Goal: Task Accomplishment & Management: Use online tool/utility

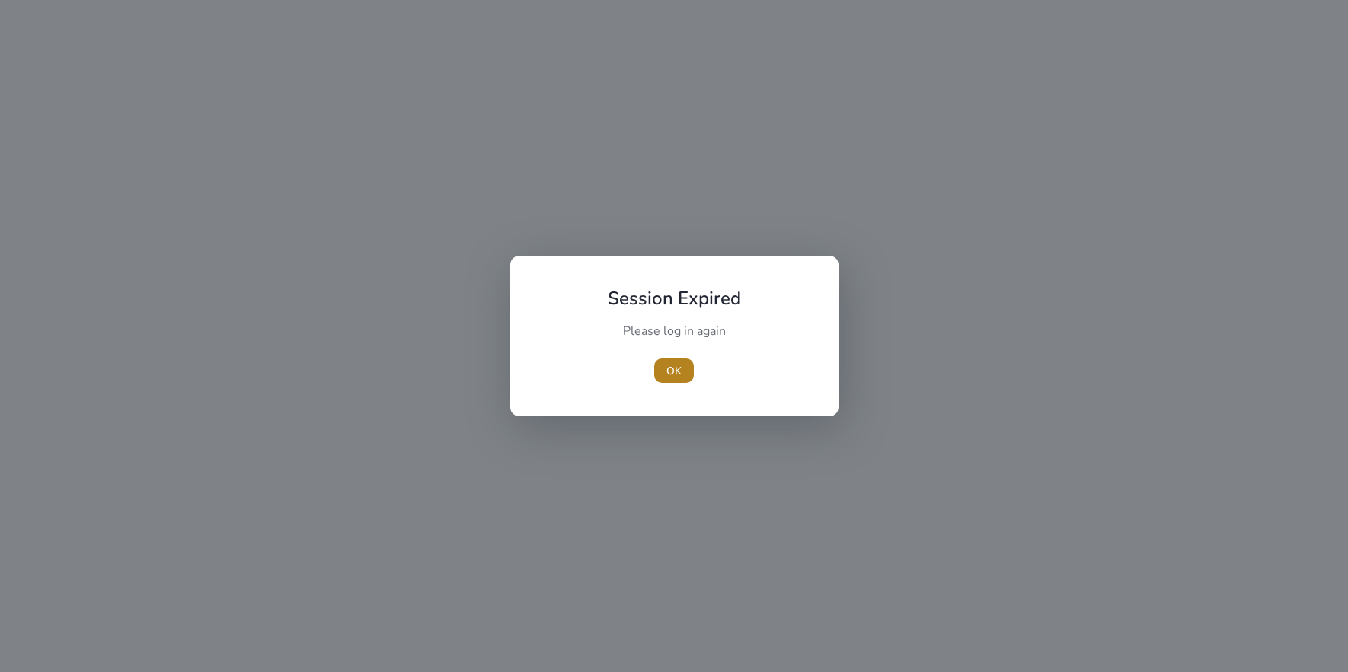
click at [671, 371] on span "OK" at bounding box center [673, 371] width 15 height 16
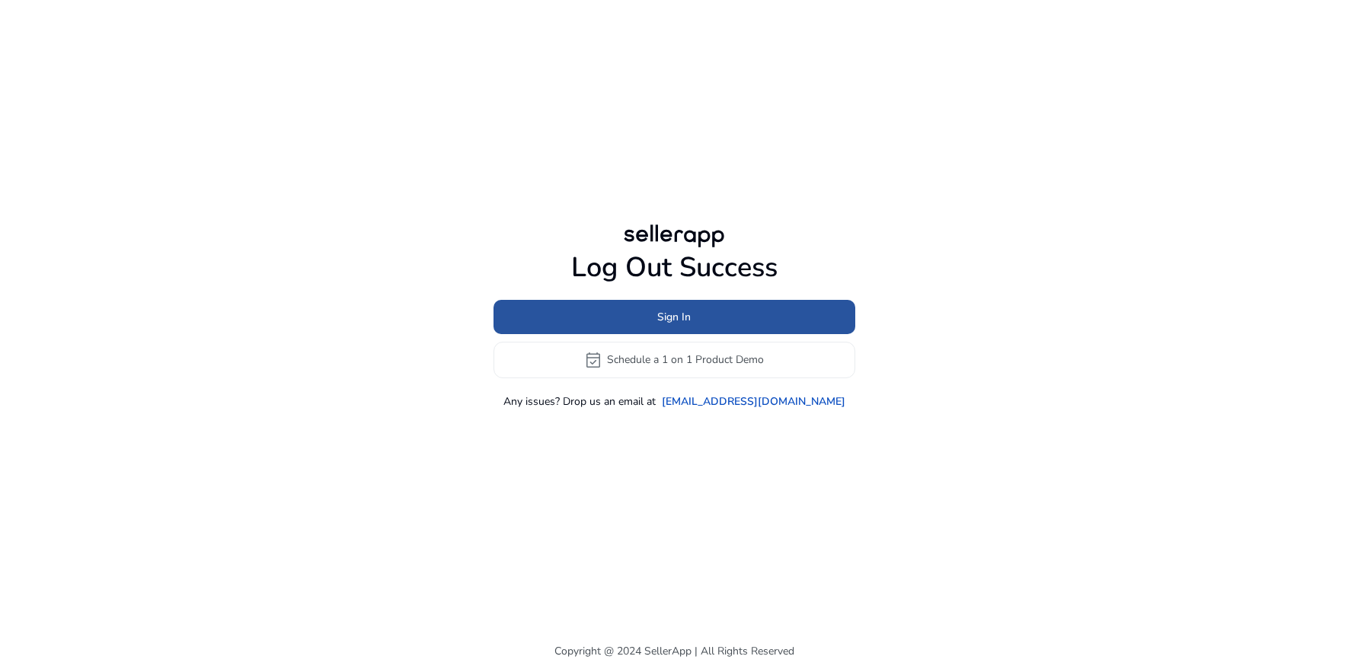
click at [632, 324] on span at bounding box center [674, 316] width 362 height 37
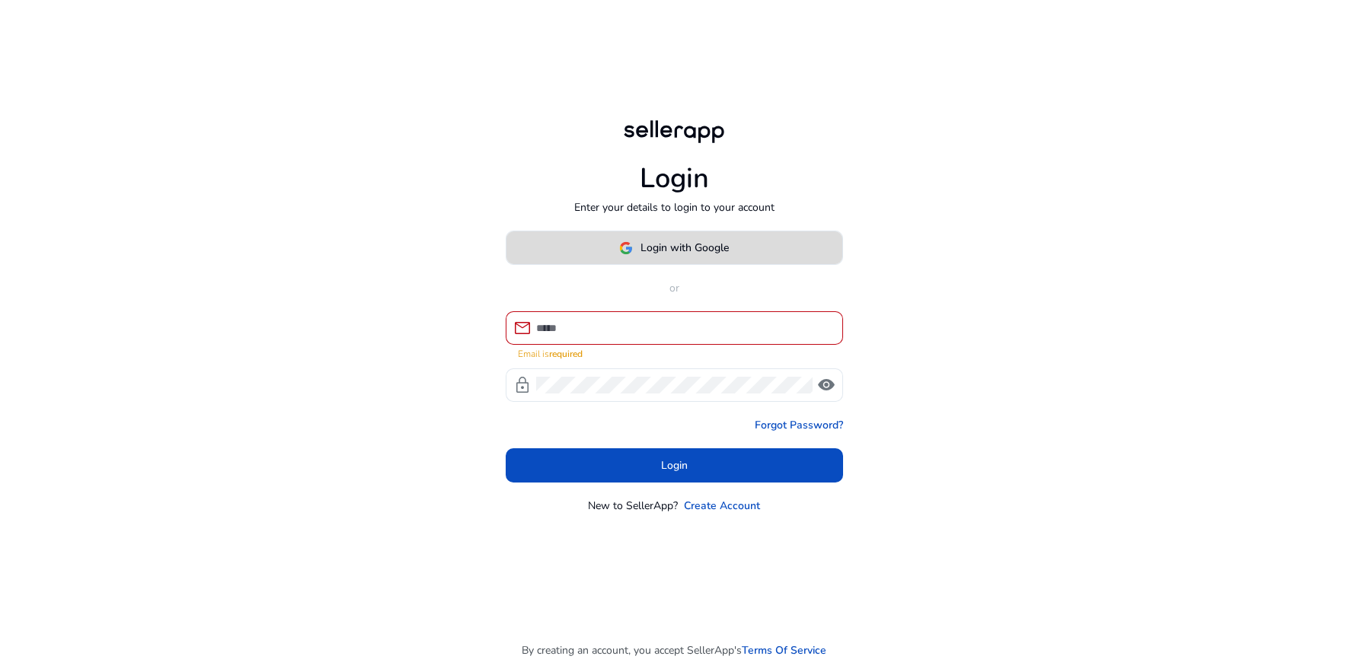
click at [636, 266] on span at bounding box center [674, 248] width 336 height 37
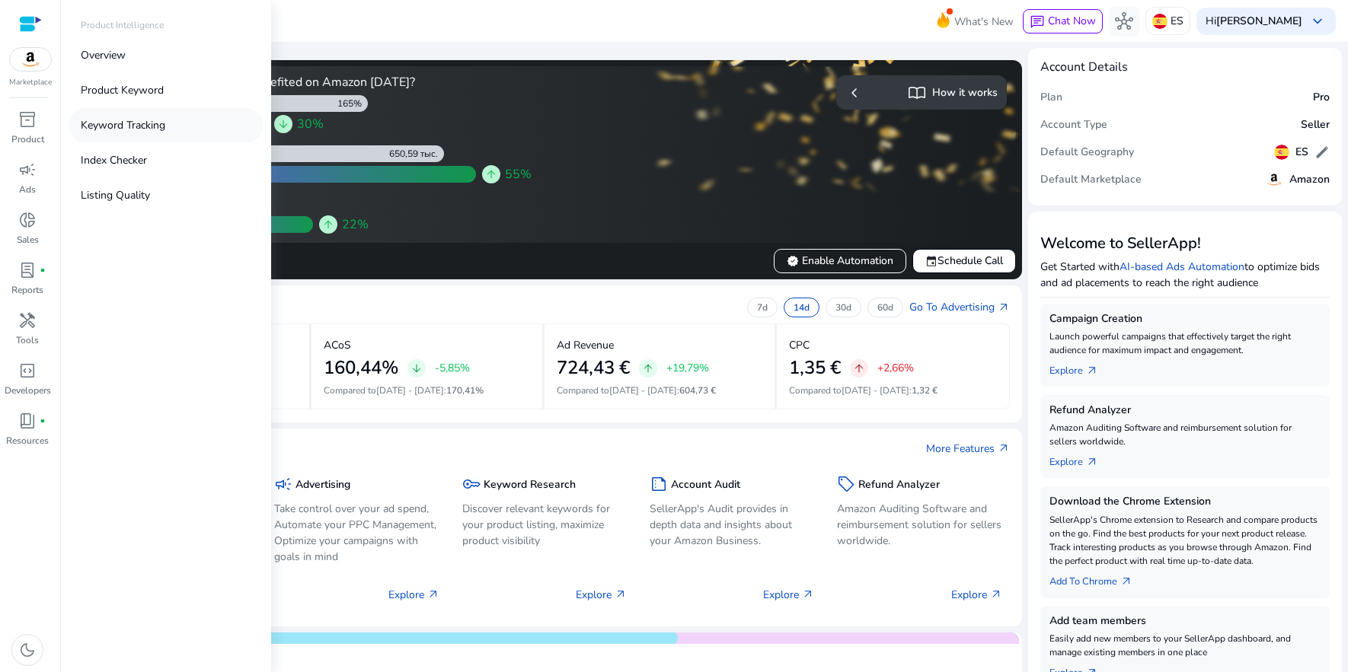
click at [127, 124] on p "Keyword Tracking" at bounding box center [123, 125] width 85 height 16
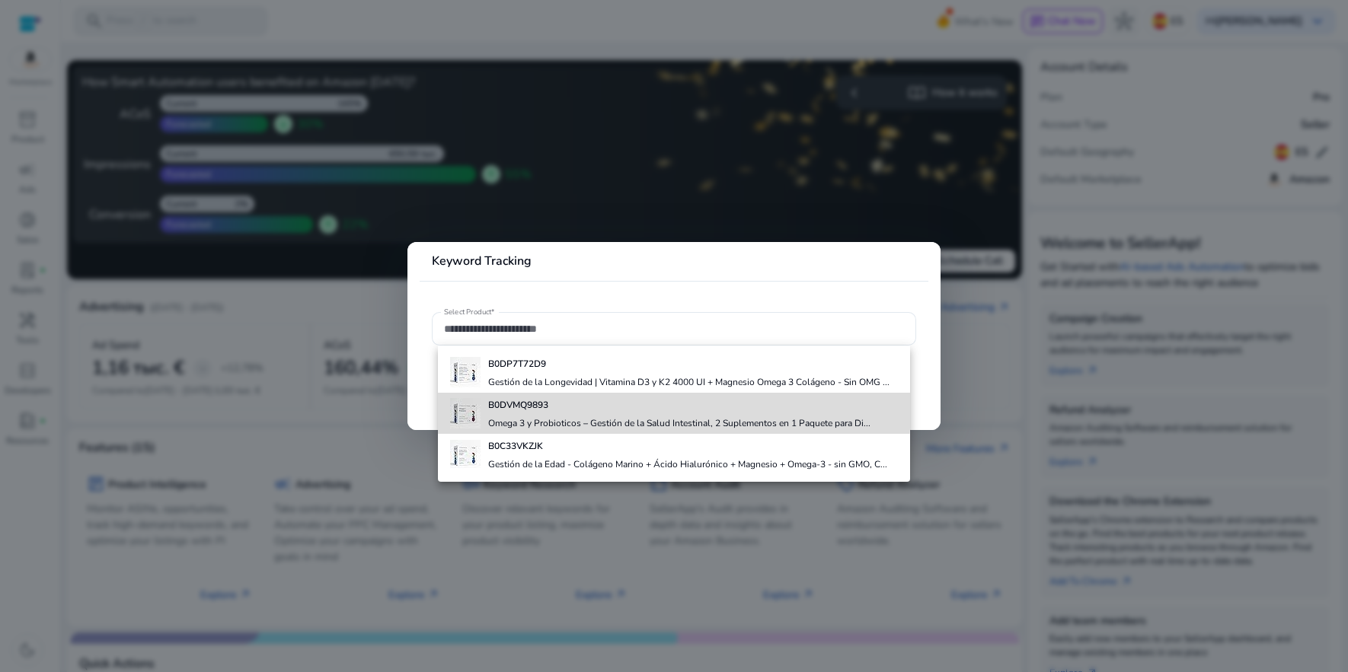
click at [523, 405] on b "B0DVMQ9893" at bounding box center [518, 405] width 60 height 12
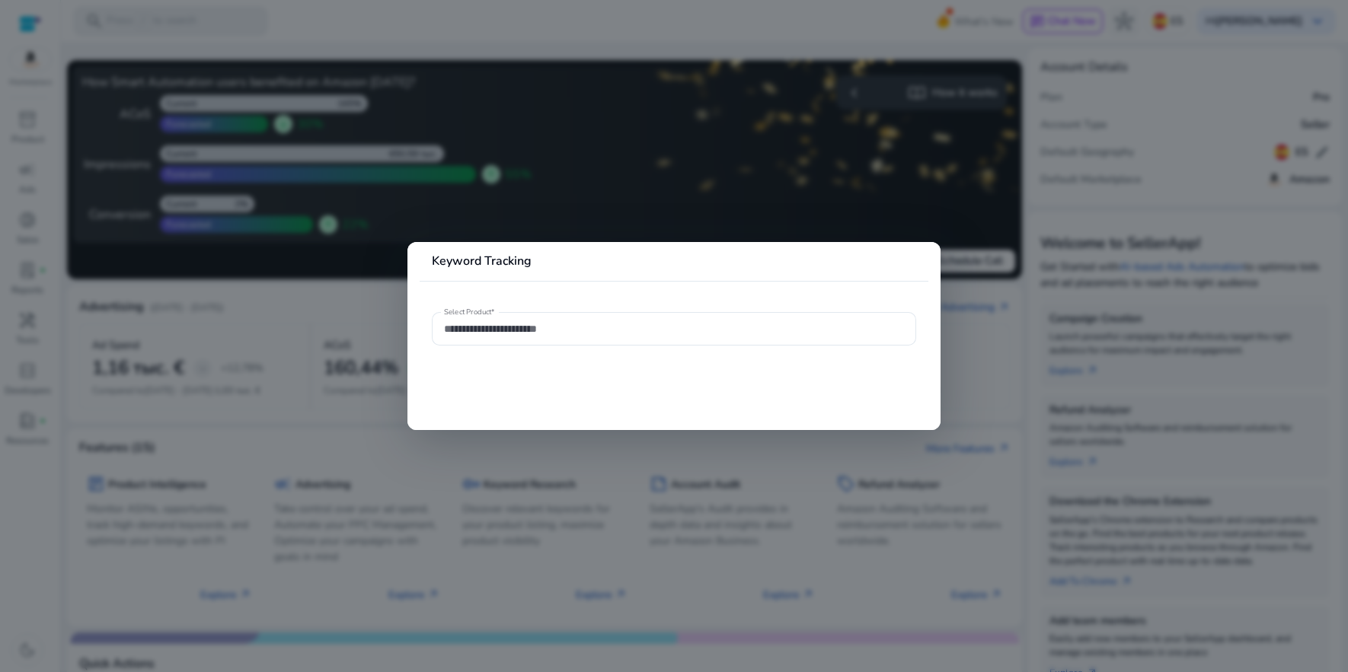
type input "**********"
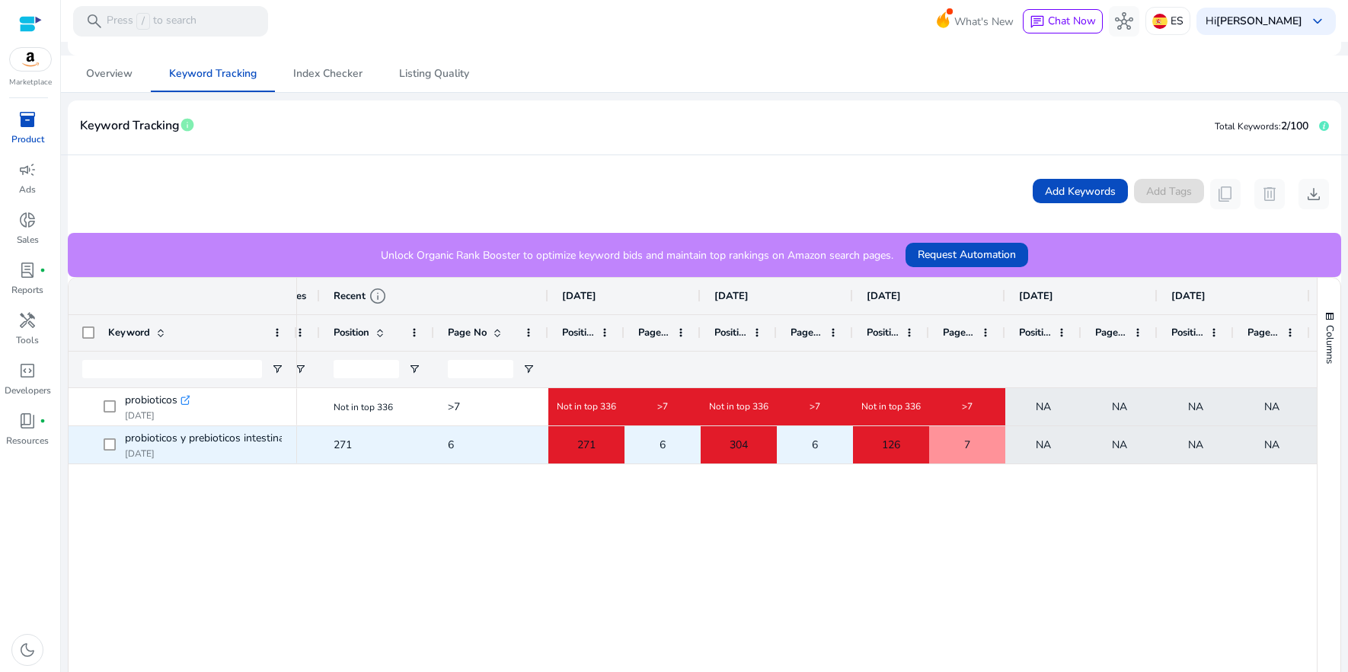
scroll to position [0, 448]
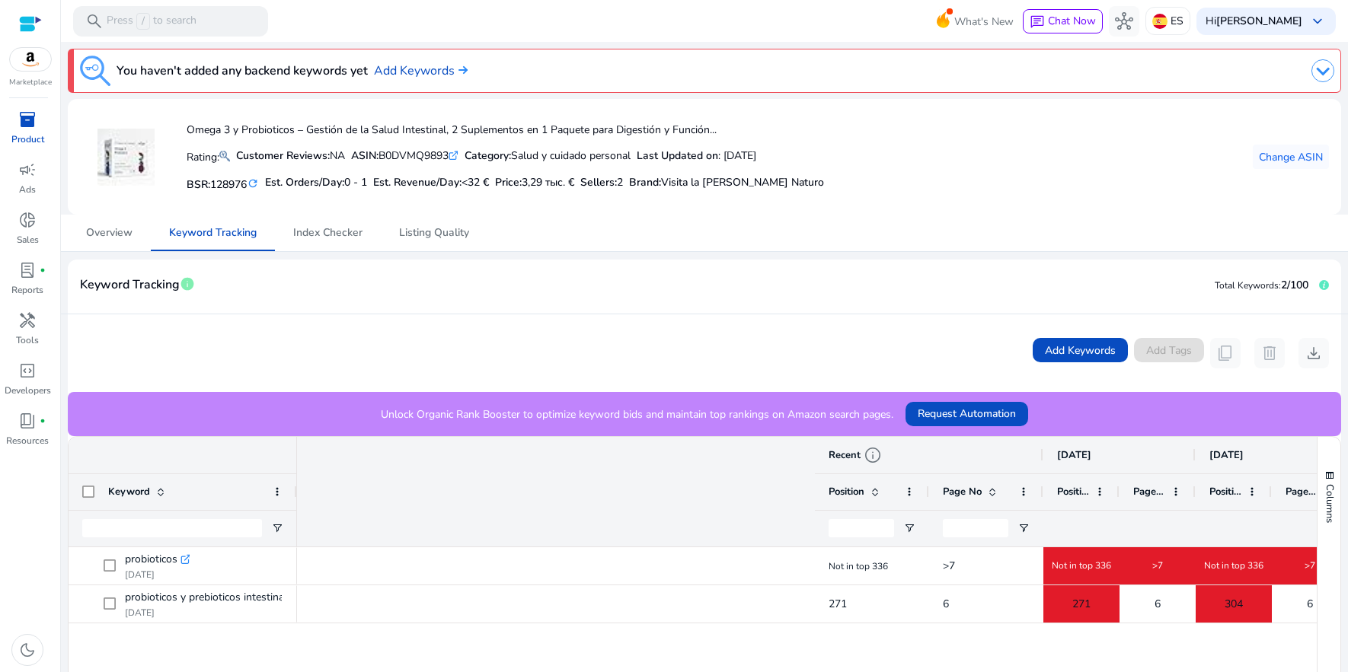
scroll to position [0, 672]
